Goal: Transaction & Acquisition: Purchase product/service

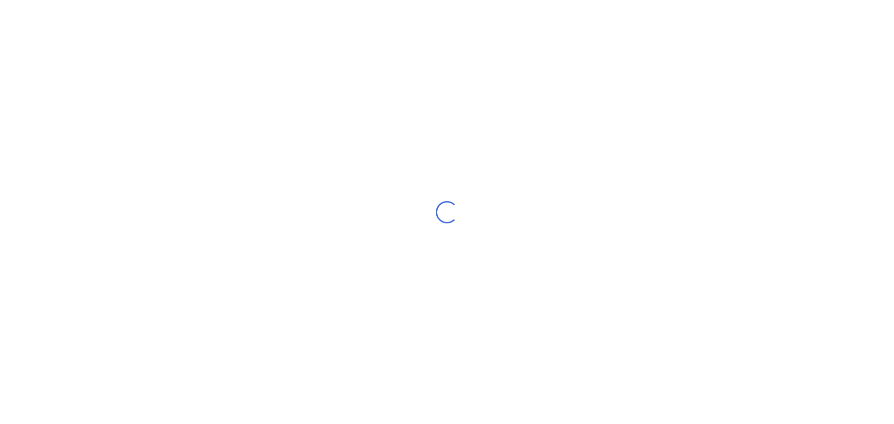
select select "AU"
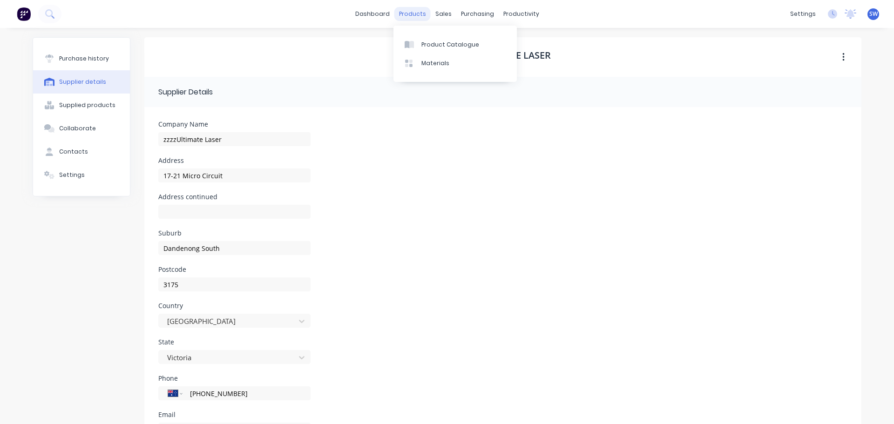
click at [403, 17] on div "products" at bounding box center [412, 14] width 36 height 14
click at [417, 41] on div at bounding box center [412, 45] width 14 height 8
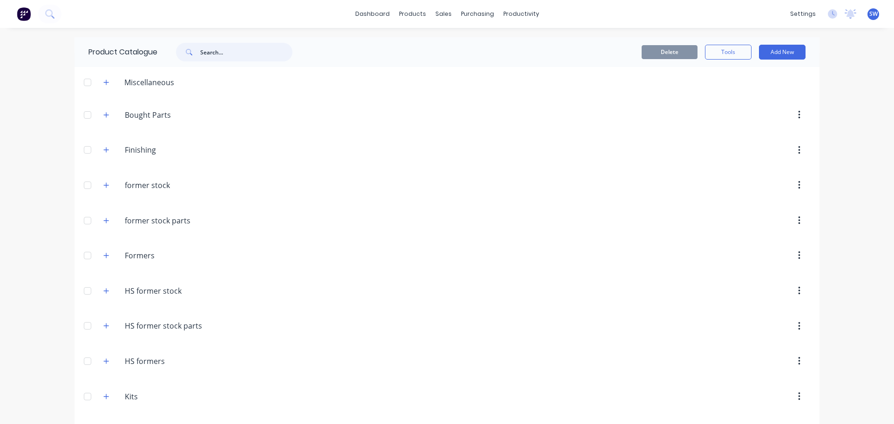
click at [213, 55] on input "text" at bounding box center [246, 52] width 92 height 19
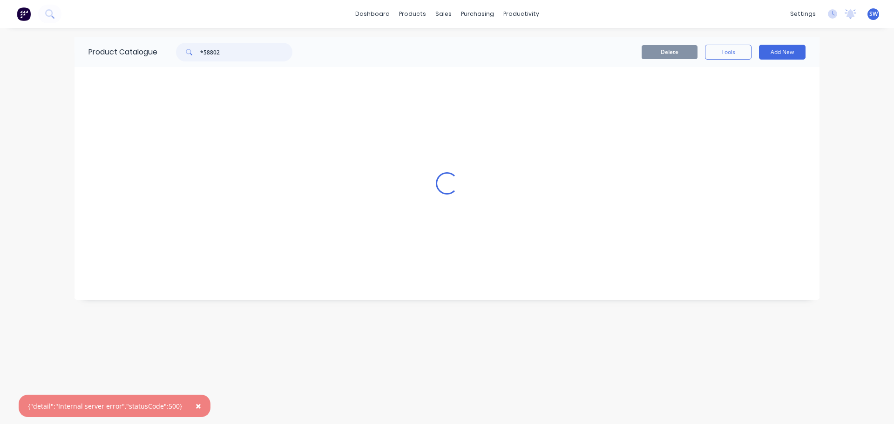
click at [203, 49] on input "*58802" at bounding box center [246, 52] width 92 height 19
click at [203, 54] on input "*58802" at bounding box center [246, 52] width 92 height 19
drag, startPoint x: 204, startPoint y: 50, endPoint x: 206, endPoint y: 54, distance: 5.2
click at [204, 50] on input "*58802" at bounding box center [246, 52] width 92 height 19
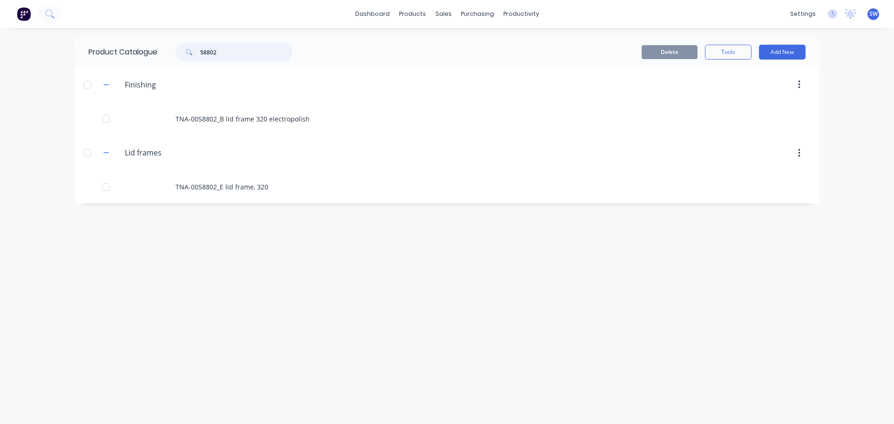
click at [280, 52] on input "58802" at bounding box center [246, 52] width 92 height 19
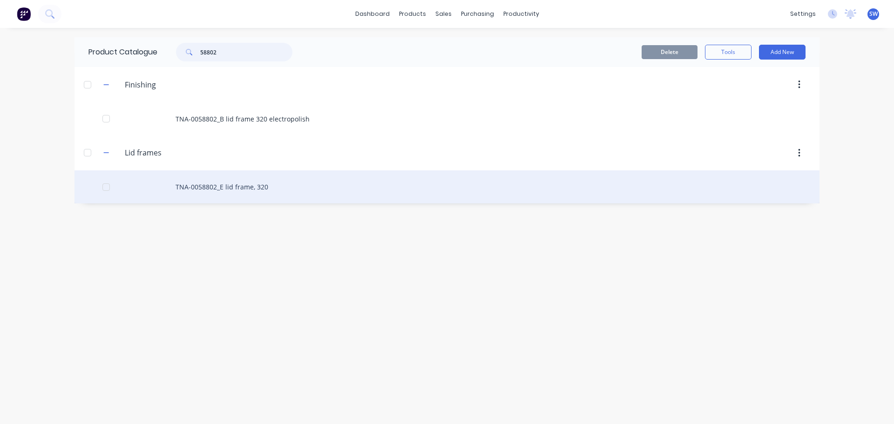
type input "58802"
click at [189, 192] on div "TNA-0058802_E lid frame, 320" at bounding box center [447, 186] width 745 height 33
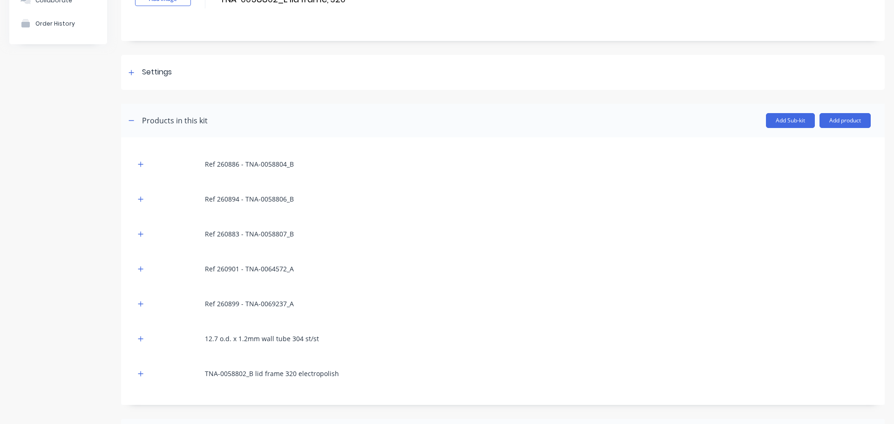
scroll to position [93, 0]
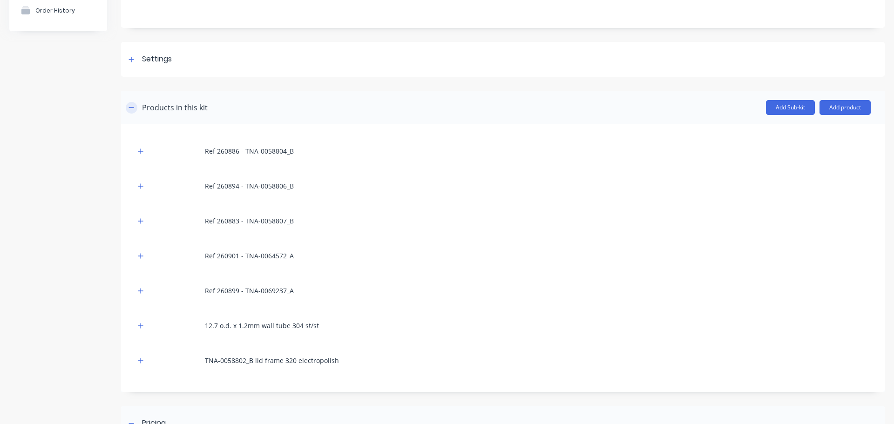
click at [132, 108] on icon "button" at bounding box center [131, 107] width 5 height 0
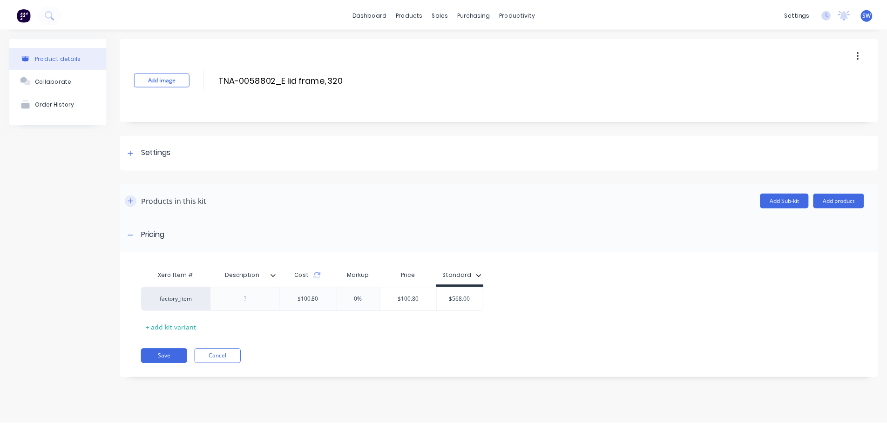
scroll to position [0, 0]
click at [220, 352] on button "Cancel" at bounding box center [219, 356] width 47 height 15
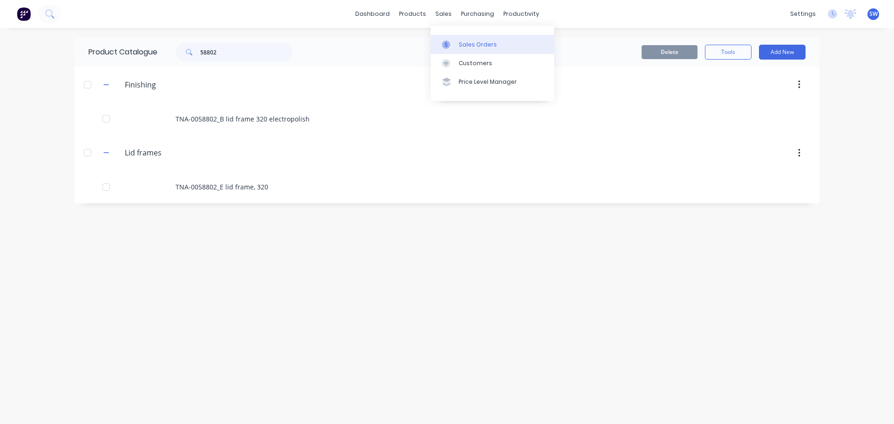
click at [465, 41] on div "Sales Orders" at bounding box center [478, 45] width 38 height 8
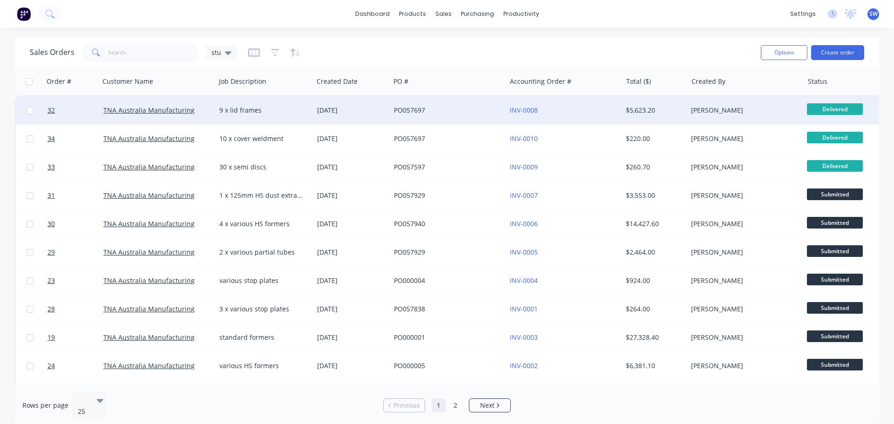
click at [240, 114] on div "9 x lid frames" at bounding box center [262, 110] width 86 height 9
click at [178, 9] on div "dashboard products sales purchasing productivity dashboard products Product Cat…" at bounding box center [447, 14] width 894 height 28
click at [404, 113] on div "PO057697" at bounding box center [445, 110] width 103 height 9
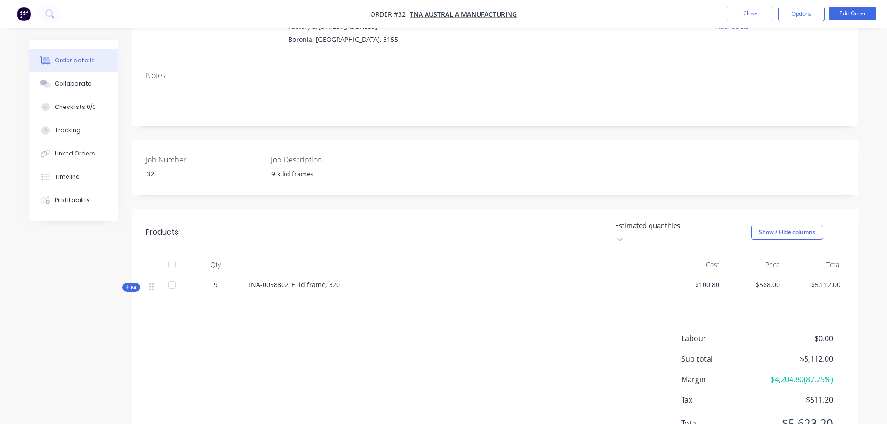
scroll to position [93, 0]
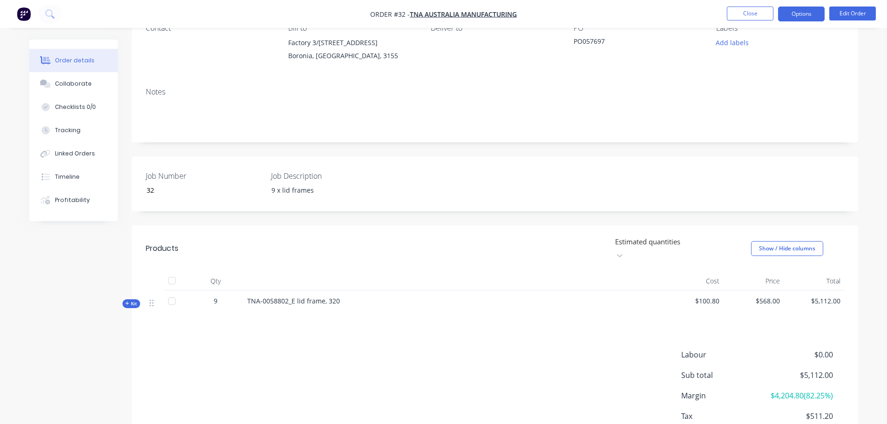
click at [797, 14] on button "Options" at bounding box center [801, 14] width 47 height 15
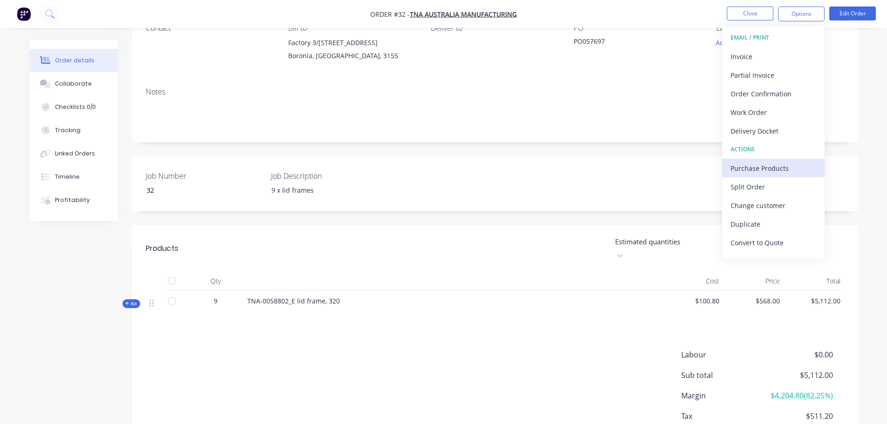
click at [762, 168] on div "Purchase Products" at bounding box center [774, 169] width 86 height 14
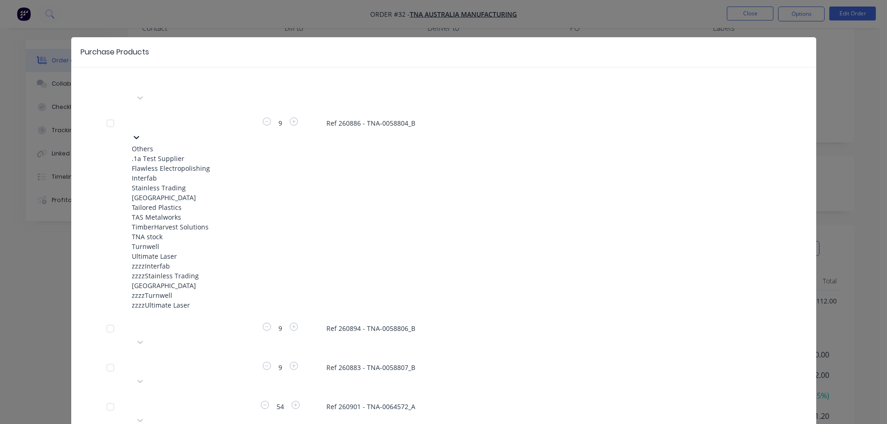
click at [139, 136] on icon at bounding box center [137, 137] width 6 height 3
click at [693, 118] on span "Ref 260886 - TNA-0058804_B" at bounding box center [553, 123] width 455 height 10
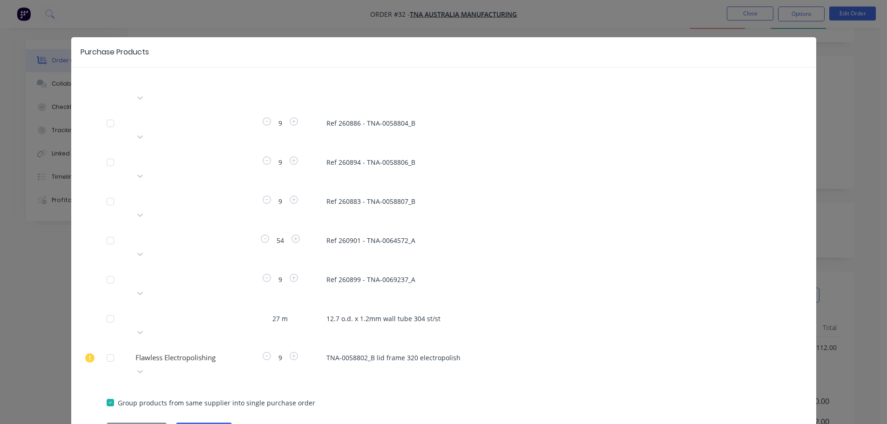
click at [213, 423] on button "Cancel" at bounding box center [204, 430] width 56 height 14
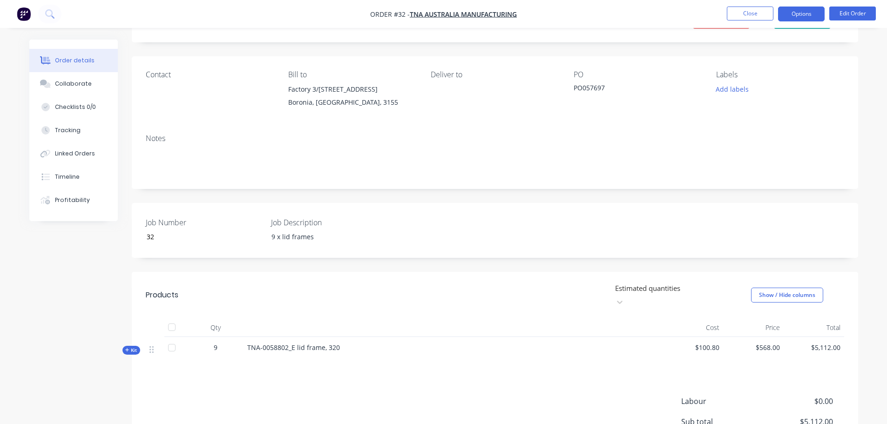
click at [801, 11] on button "Options" at bounding box center [801, 14] width 47 height 15
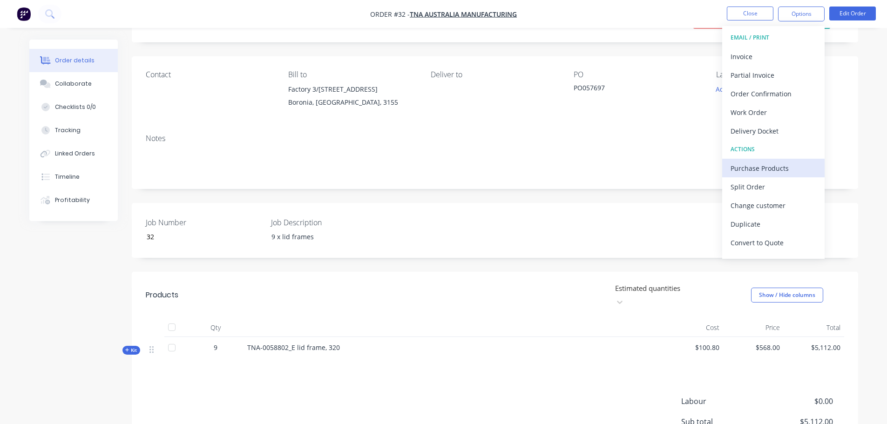
click at [756, 168] on div "Purchase Products" at bounding box center [774, 169] width 86 height 14
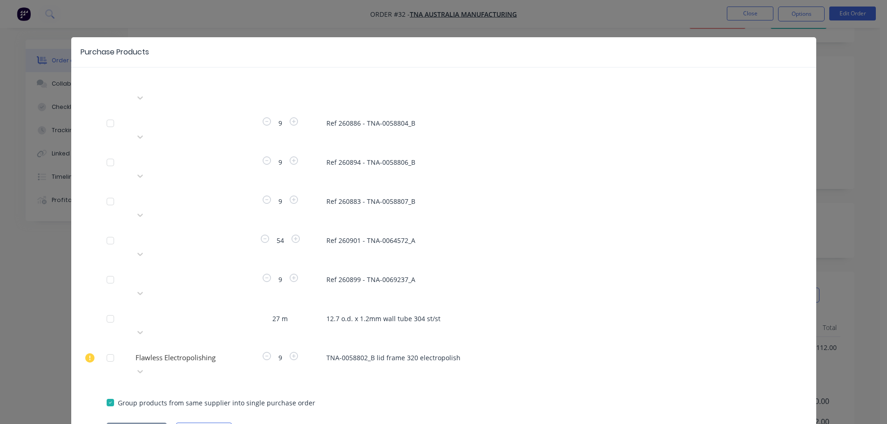
click at [110, 349] on div at bounding box center [110, 358] width 19 height 19
click at [129, 423] on button "Create purchase(s)" at bounding box center [137, 430] width 60 height 14
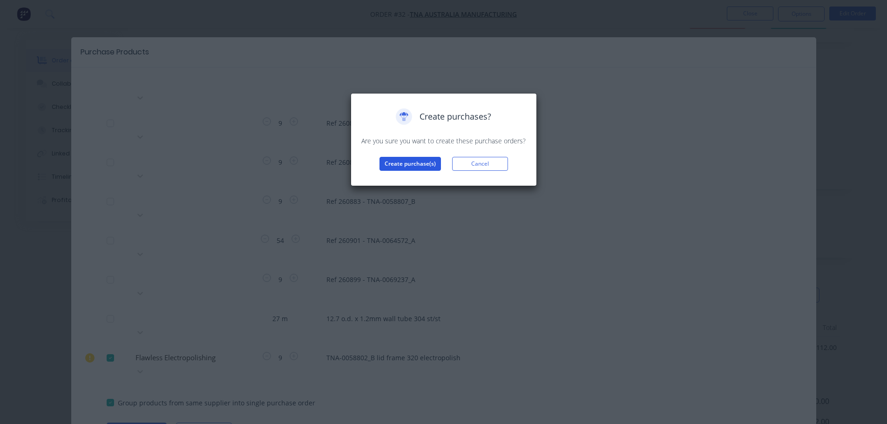
click at [427, 163] on button "Create purchase(s)" at bounding box center [410, 164] width 61 height 14
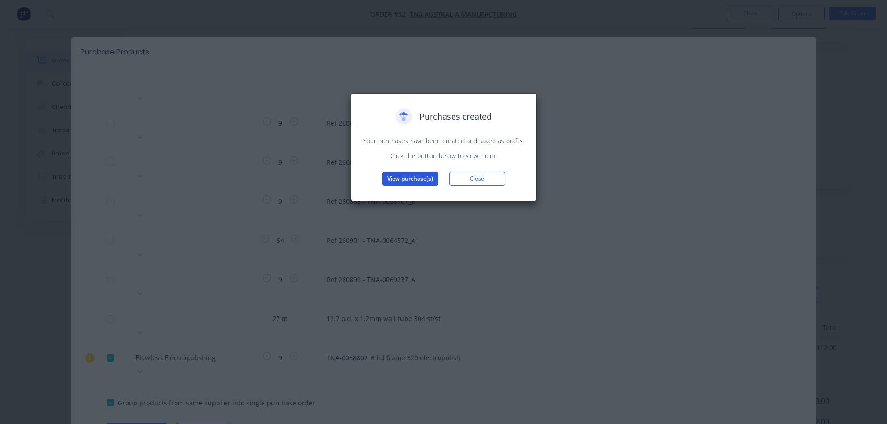
click at [428, 181] on button "View purchase(s)" at bounding box center [410, 179] width 56 height 14
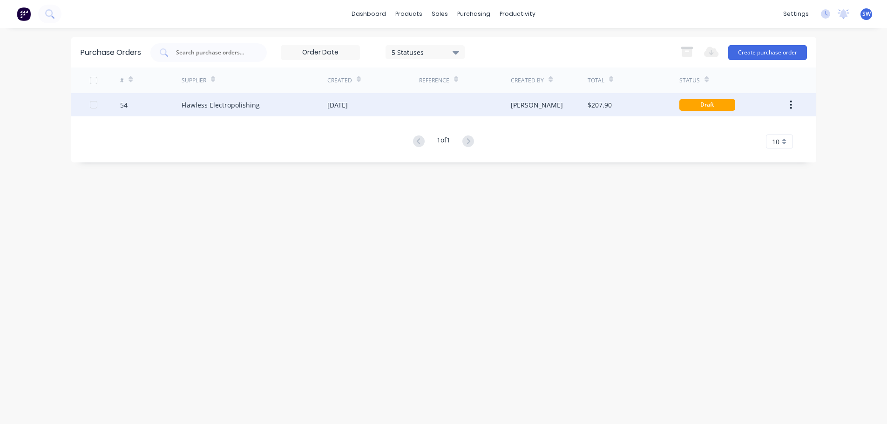
click at [215, 109] on div "Flawless Electropolishing" at bounding box center [221, 105] width 78 height 10
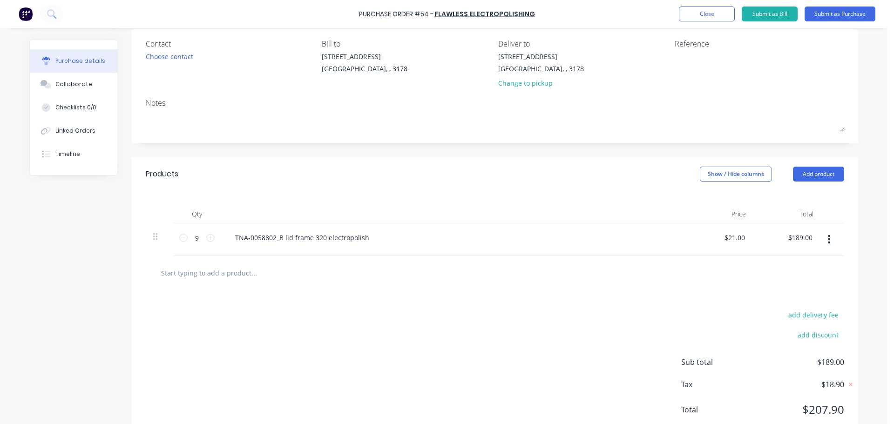
scroll to position [93, 0]
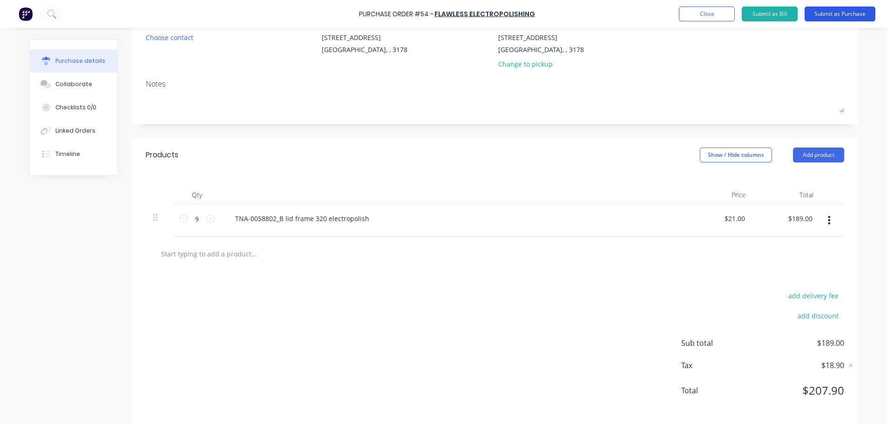
click at [838, 12] on button "Submit as Purchase" at bounding box center [840, 14] width 71 height 15
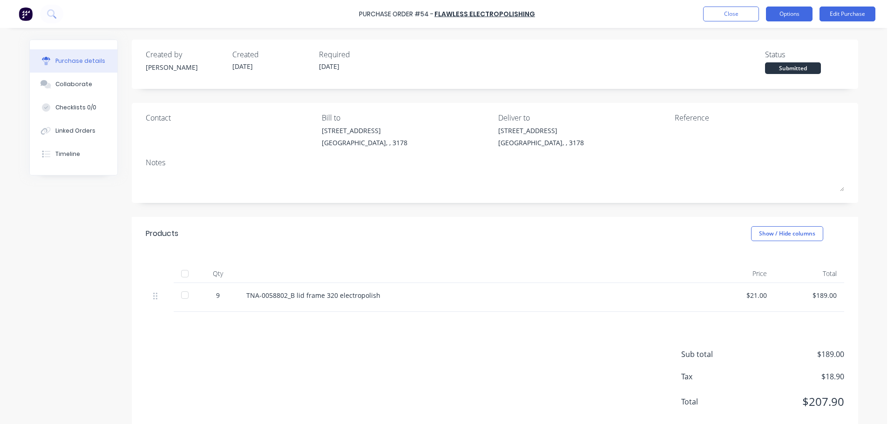
click at [798, 18] on button "Options" at bounding box center [789, 14] width 47 height 15
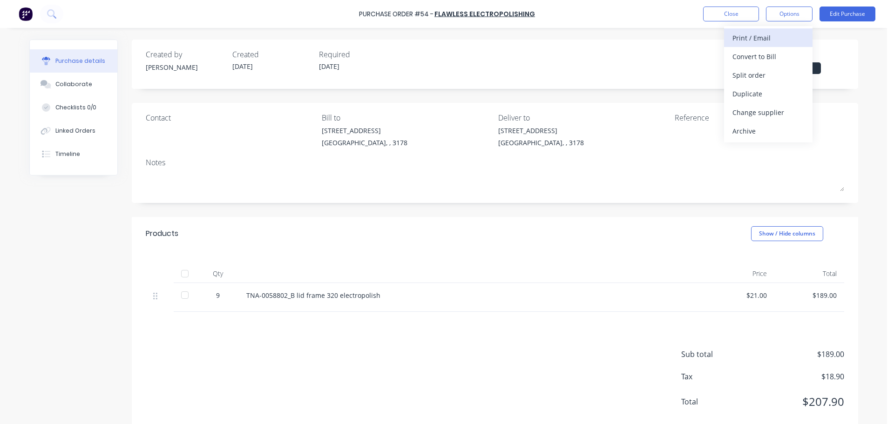
click at [748, 42] on div "Print / Email" at bounding box center [769, 38] width 72 height 14
click at [754, 58] on div "With pricing" at bounding box center [769, 57] width 72 height 14
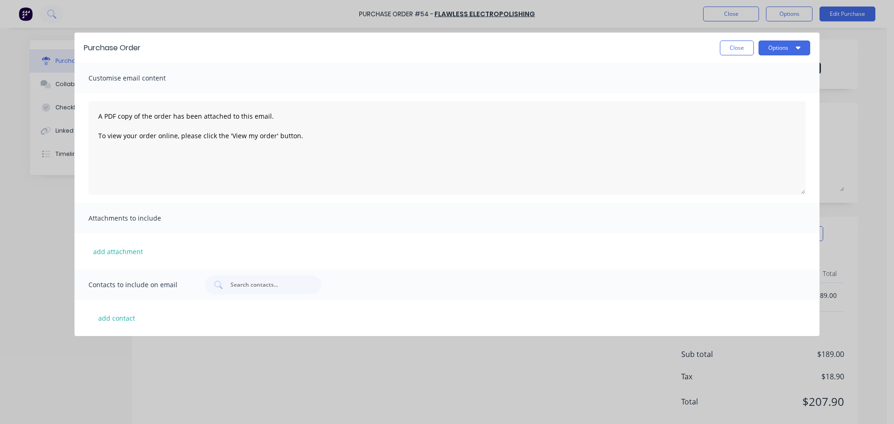
click at [767, 57] on div "Purchase Order Close Options" at bounding box center [447, 48] width 745 height 30
click at [771, 50] on button "Options" at bounding box center [785, 48] width 52 height 15
click at [741, 71] on div "Preview" at bounding box center [766, 72] width 72 height 14
click at [789, 42] on button "Options" at bounding box center [785, 48] width 52 height 15
click at [787, 42] on button "Options" at bounding box center [785, 48] width 52 height 15
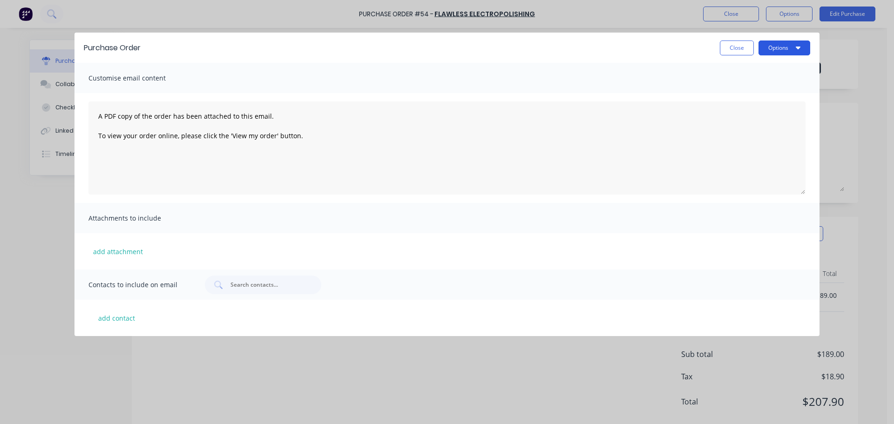
click at [787, 42] on button "Options" at bounding box center [785, 48] width 52 height 15
click at [735, 88] on div "Print" at bounding box center [766, 90] width 72 height 14
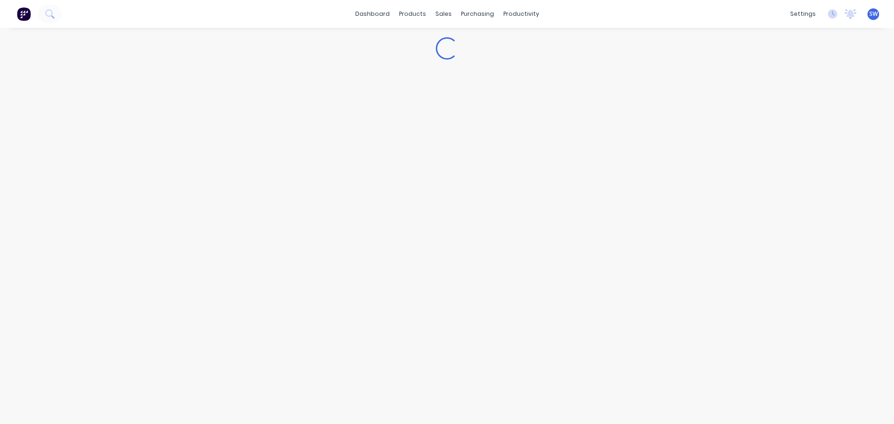
select select "AU"
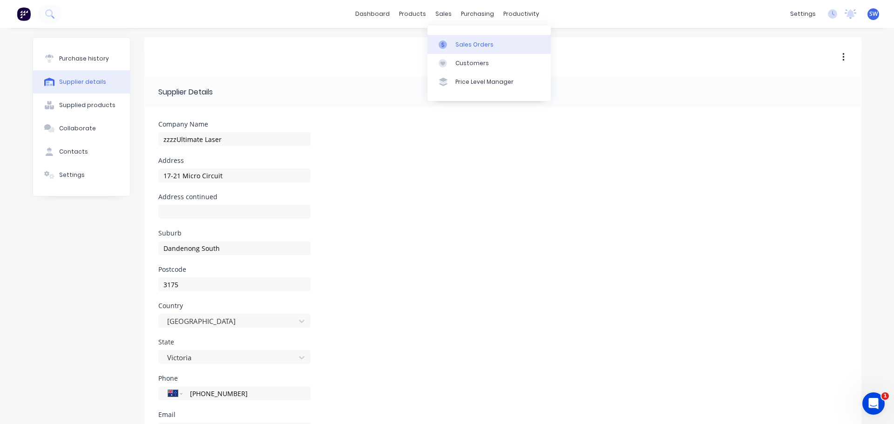
click at [472, 47] on div "Sales Orders" at bounding box center [474, 45] width 38 height 8
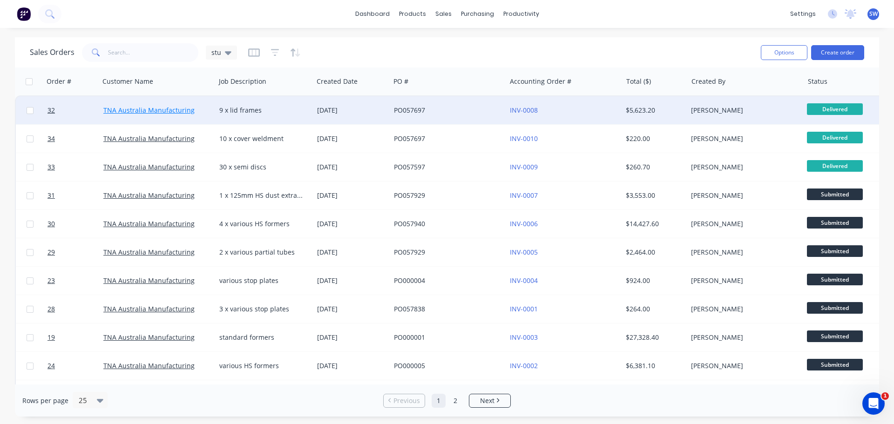
click at [120, 112] on link "TNA Australia Manufacturing" at bounding box center [148, 110] width 91 height 9
click at [407, 112] on div "PO057697" at bounding box center [445, 110] width 103 height 9
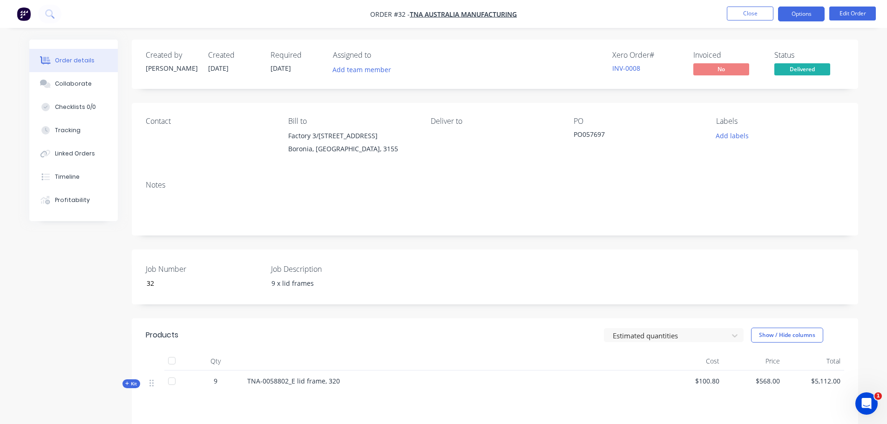
click at [804, 14] on button "Options" at bounding box center [801, 14] width 47 height 15
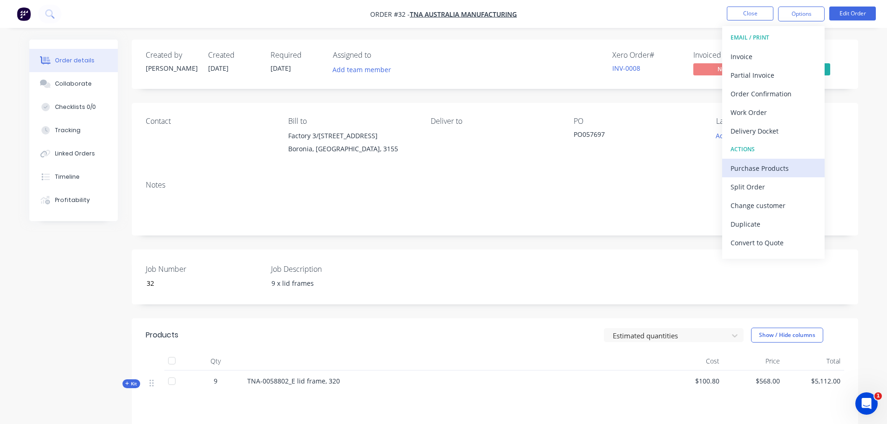
click at [759, 170] on div "Purchase Products" at bounding box center [774, 169] width 86 height 14
